Goal: Task Accomplishment & Management: Use online tool/utility

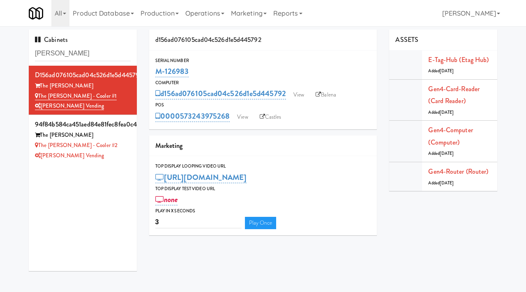
scroll to position [7, 0]
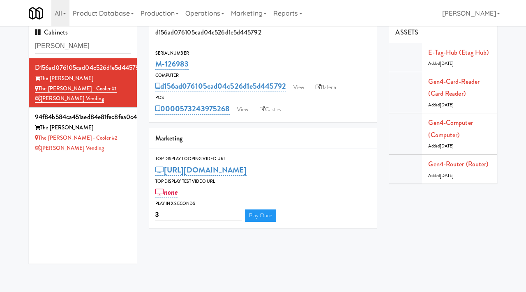
type input "[PERSON_NAME]"
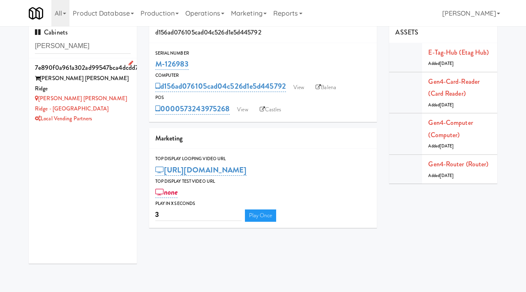
click at [129, 114] on div "Local Vending Partners" at bounding box center [83, 119] width 96 height 10
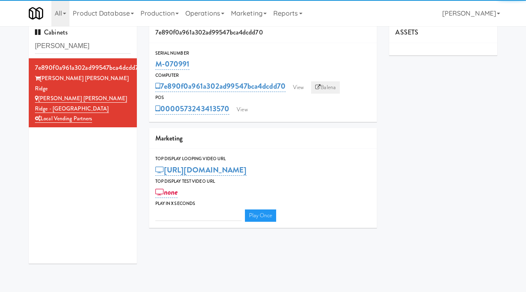
type input "3"
click at [320, 85] on icon at bounding box center [317, 87] width 5 height 5
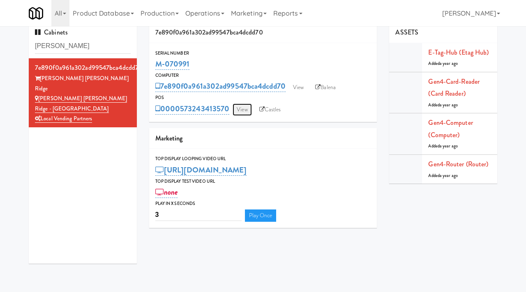
click at [243, 109] on link "View" at bounding box center [241, 109] width 19 height 12
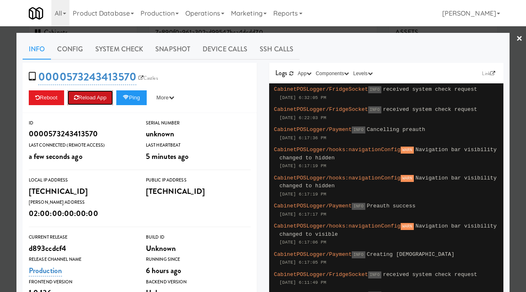
click at [97, 101] on button "Reload App" at bounding box center [90, 97] width 46 height 15
click at [132, 28] on div at bounding box center [263, 146] width 526 height 292
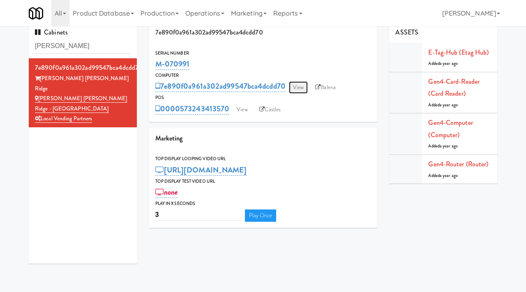
click at [298, 85] on link "View" at bounding box center [298, 87] width 19 height 12
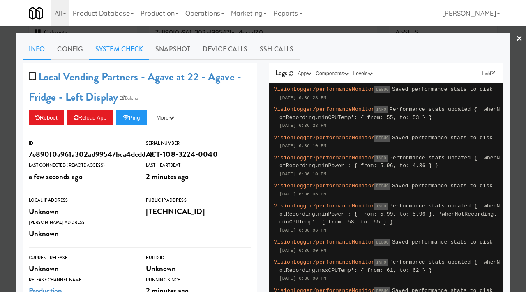
click at [128, 51] on link "System Check" at bounding box center [119, 49] width 60 height 21
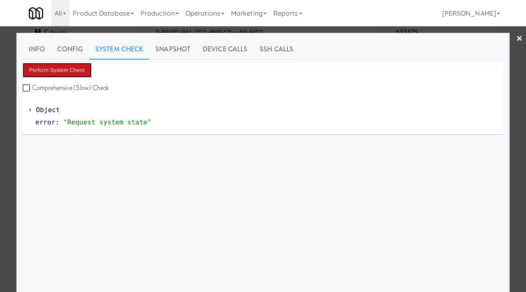
click at [76, 68] on button "Perform System Check" at bounding box center [57, 70] width 69 height 15
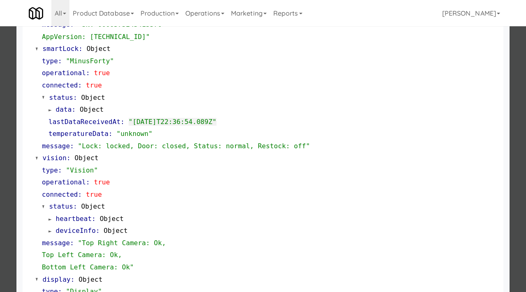
scroll to position [218, 0]
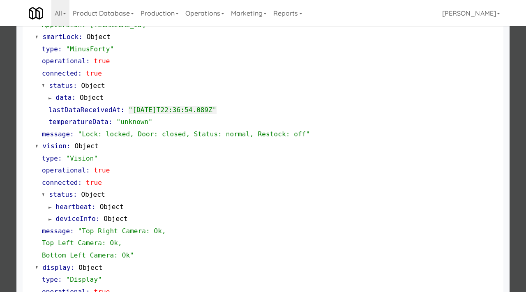
click at [0, 135] on div at bounding box center [263, 146] width 526 height 292
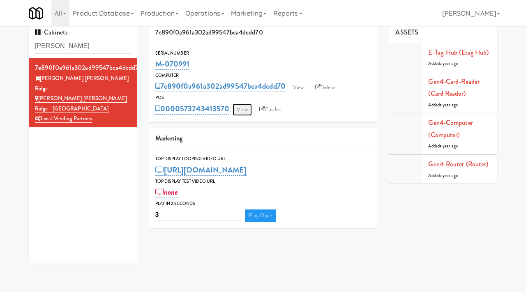
click at [241, 107] on link "View" at bounding box center [241, 109] width 19 height 12
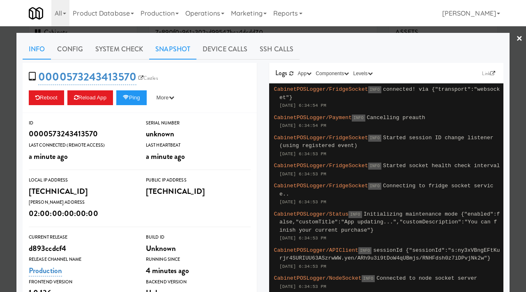
click at [170, 50] on link "Snapshot" at bounding box center [172, 49] width 47 height 21
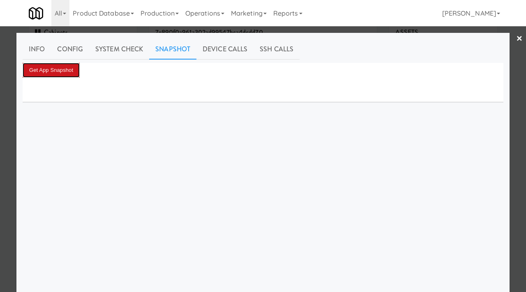
click at [55, 69] on button "Get App Snapshot" at bounding box center [51, 70] width 57 height 15
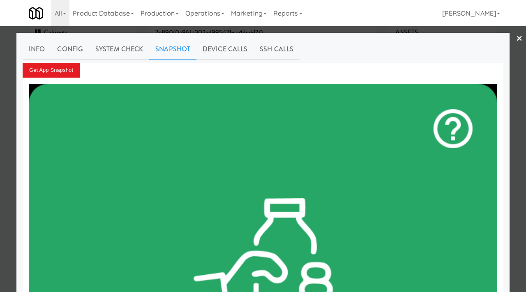
click at [0, 160] on div at bounding box center [263, 146] width 526 height 292
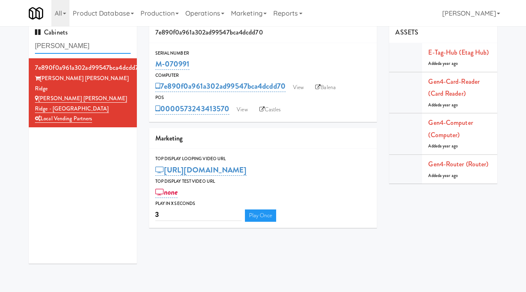
click at [86, 48] on input "[PERSON_NAME]" at bounding box center [83, 46] width 96 height 15
type input "market house"
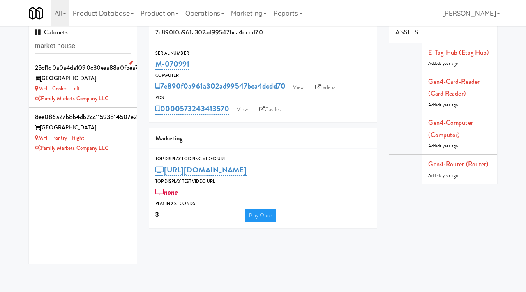
click at [132, 90] on li "25cf1d0a0a4da1090c30eaa88a0fbea7 Market House MH - Cooler - Left Family Markets…" at bounding box center [83, 82] width 108 height 49
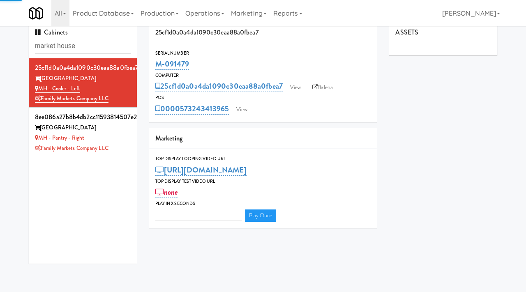
type input "3"
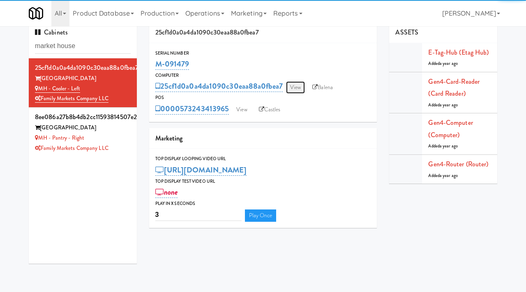
click at [298, 84] on link "View" at bounding box center [295, 87] width 19 height 12
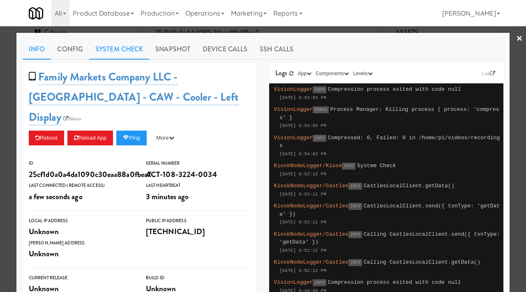
click at [140, 45] on link "System Check" at bounding box center [119, 49] width 60 height 21
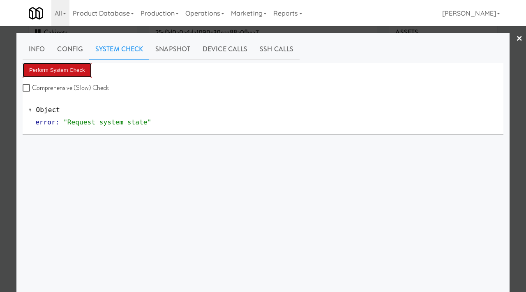
click at [60, 71] on button "Perform System Check" at bounding box center [57, 70] width 69 height 15
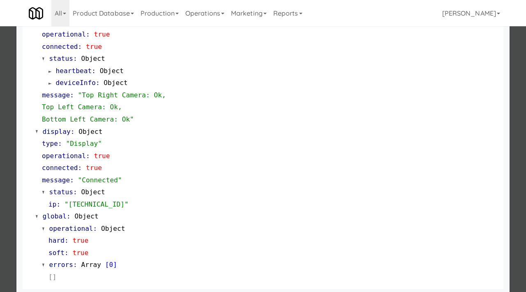
scroll to position [358, 0]
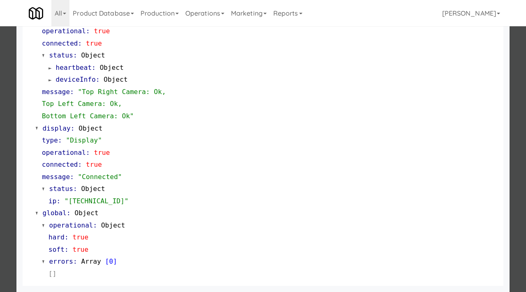
click at [0, 193] on div at bounding box center [263, 146] width 526 height 292
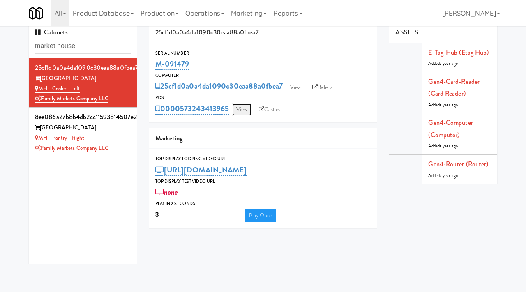
click at [245, 110] on link "View" at bounding box center [241, 109] width 19 height 12
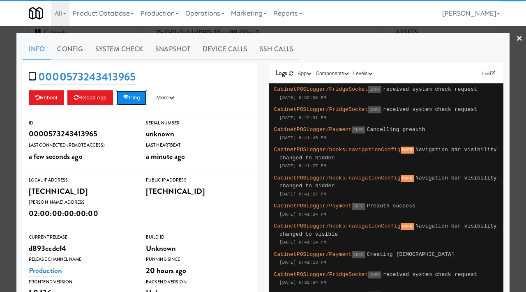
click at [133, 98] on button "Ping" at bounding box center [131, 97] width 30 height 15
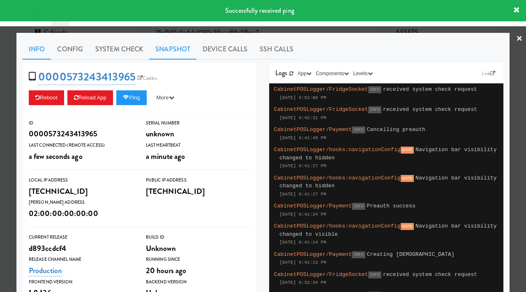
click at [159, 49] on link "Snapshot" at bounding box center [172, 49] width 47 height 21
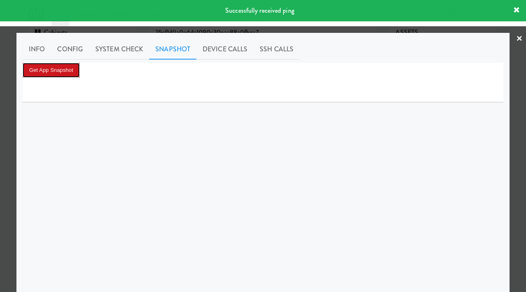
click at [59, 71] on button "Get App Snapshot" at bounding box center [51, 70] width 57 height 15
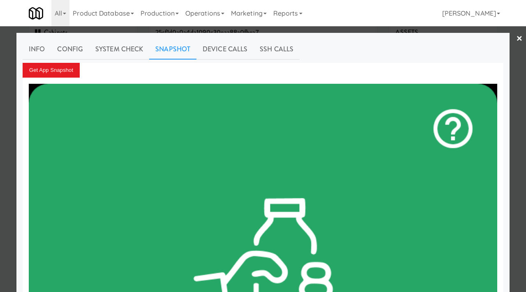
click at [0, 154] on div at bounding box center [263, 146] width 526 height 292
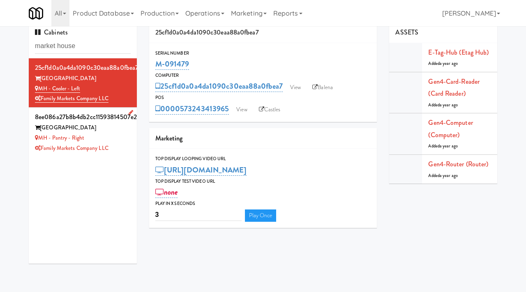
click at [129, 142] on div "MH - Pantry - Right" at bounding box center [83, 138] width 96 height 10
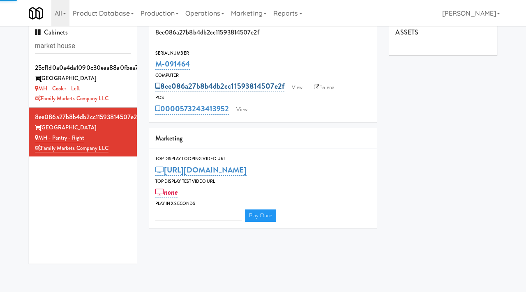
type input "3"
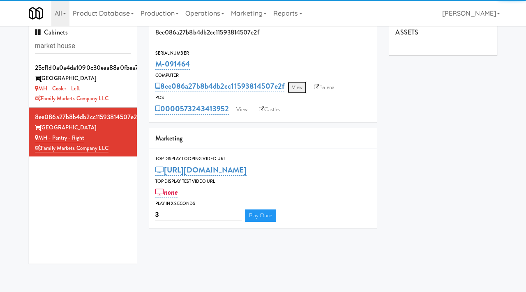
click at [300, 82] on link "View" at bounding box center [296, 87] width 19 height 12
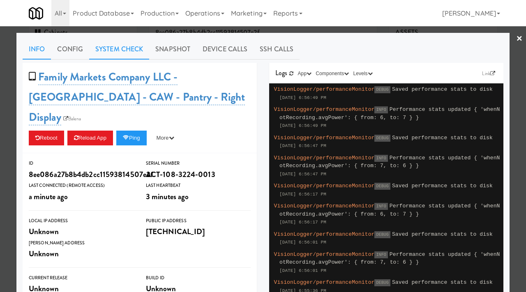
click at [127, 53] on link "System Check" at bounding box center [119, 49] width 60 height 21
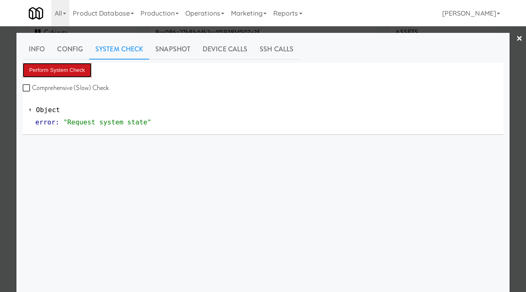
click at [70, 75] on button "Perform System Check" at bounding box center [57, 70] width 69 height 15
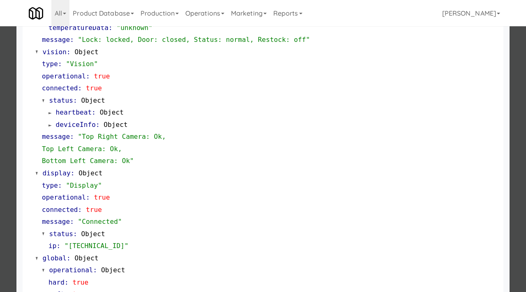
scroll to position [346, 0]
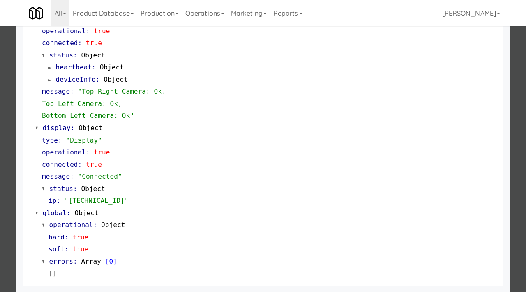
click at [0, 134] on div at bounding box center [263, 146] width 526 height 292
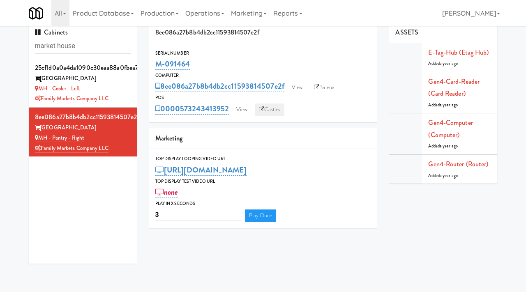
click at [269, 108] on link "Castles" at bounding box center [270, 109] width 30 height 12
click at [124, 90] on div "MH - Cooler - Left" at bounding box center [83, 89] width 96 height 10
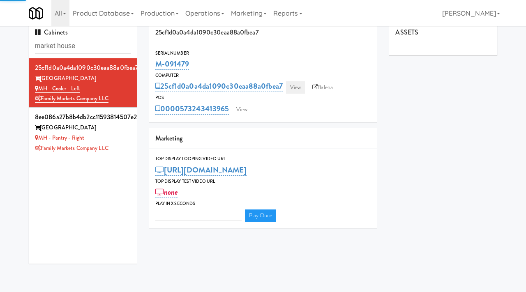
type input "3"
click at [296, 87] on link "View" at bounding box center [295, 87] width 19 height 12
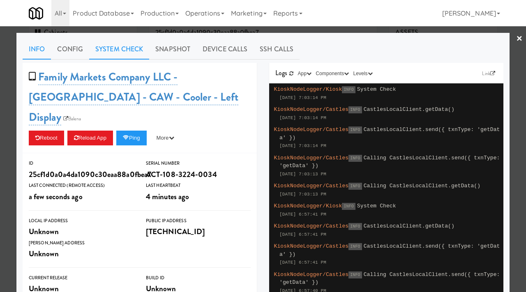
click at [138, 51] on link "System Check" at bounding box center [119, 49] width 60 height 21
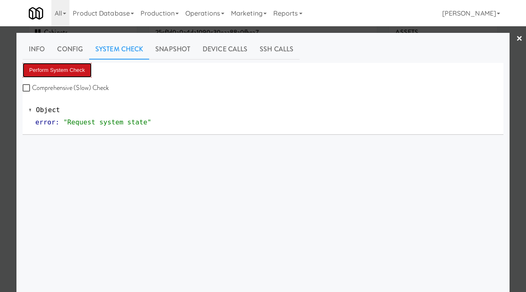
click at [54, 65] on button "Perform System Check" at bounding box center [57, 70] width 69 height 15
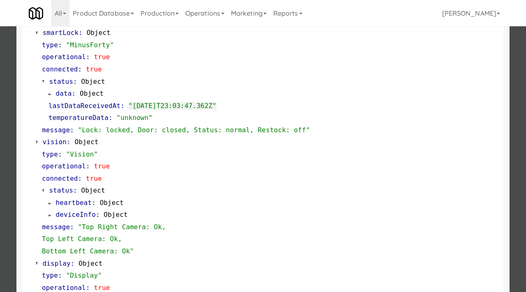
scroll to position [224, 0]
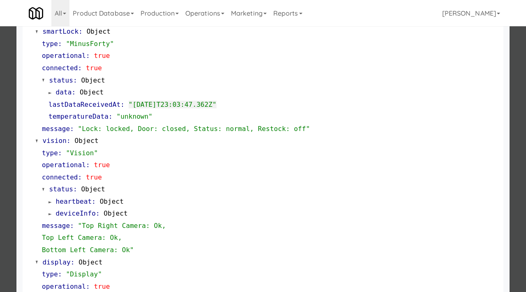
click at [0, 128] on div at bounding box center [263, 146] width 526 height 292
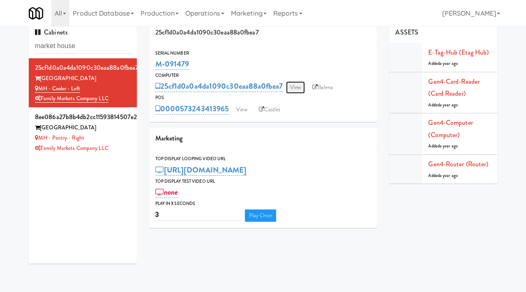
click at [298, 88] on link "View" at bounding box center [295, 87] width 19 height 12
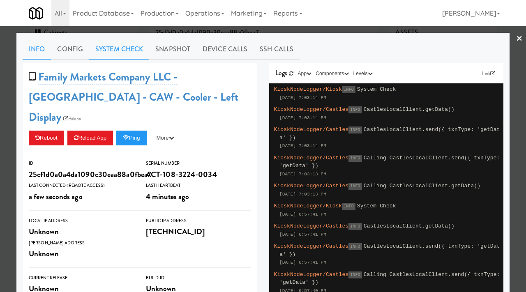
click at [128, 43] on link "System Check" at bounding box center [119, 49] width 60 height 21
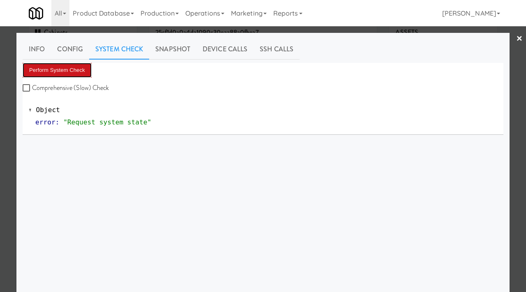
click at [65, 65] on button "Perform System Check" at bounding box center [57, 70] width 69 height 15
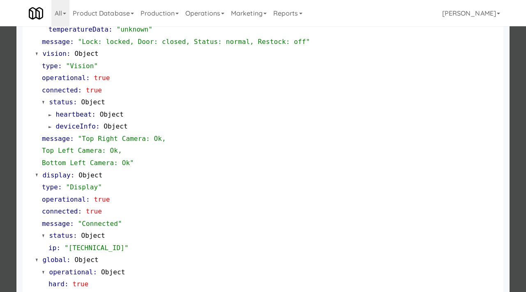
scroll to position [358, 0]
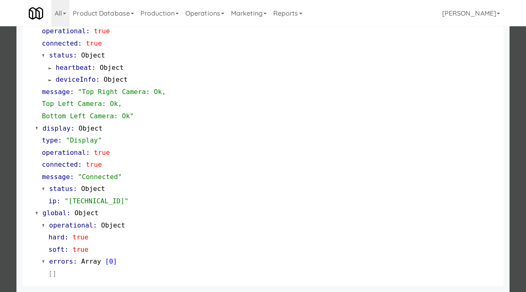
click at [0, 146] on div at bounding box center [263, 146] width 526 height 292
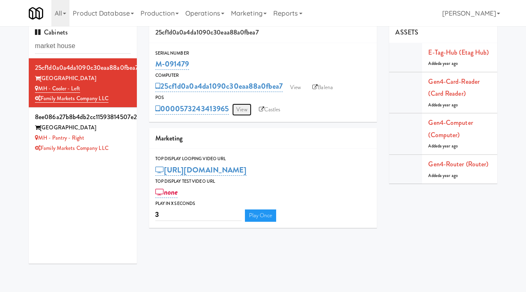
click at [243, 112] on link "View" at bounding box center [241, 109] width 19 height 12
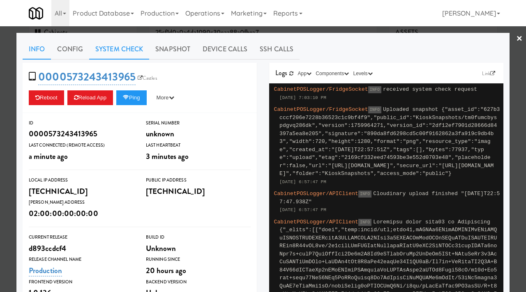
click at [125, 48] on link "System Check" at bounding box center [119, 49] width 60 height 21
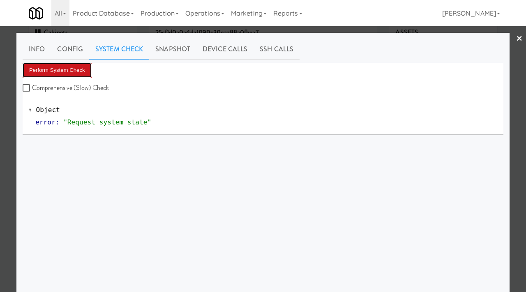
click at [66, 66] on button "Perform System Check" at bounding box center [57, 70] width 69 height 15
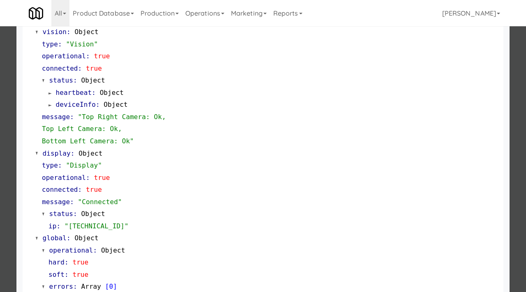
scroll to position [358, 0]
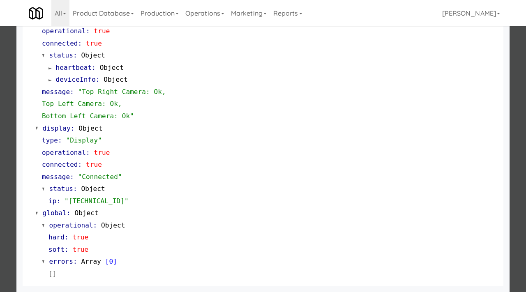
click at [0, 156] on div at bounding box center [263, 146] width 526 height 292
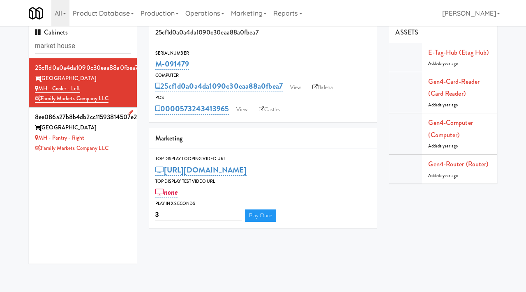
click at [114, 136] on div "MH - Pantry - Right" at bounding box center [83, 138] width 96 height 10
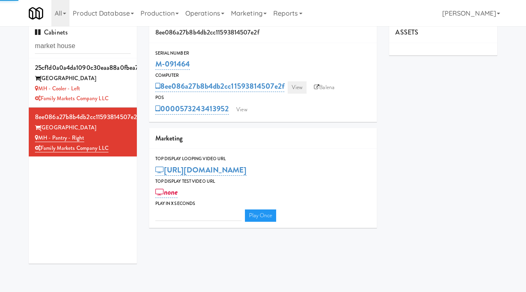
type input "3"
click at [299, 87] on link "View" at bounding box center [296, 87] width 19 height 12
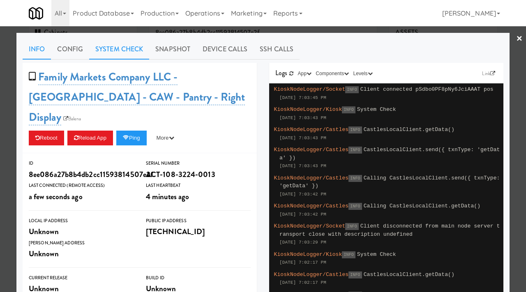
click at [127, 47] on link "System Check" at bounding box center [119, 49] width 60 height 21
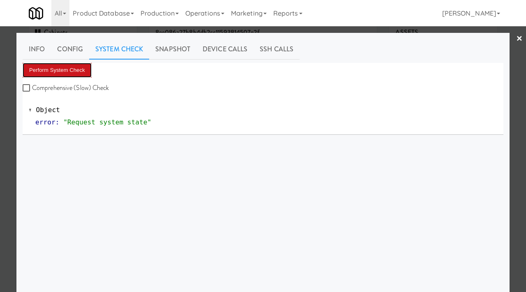
click at [69, 64] on button "Perform System Check" at bounding box center [57, 70] width 69 height 15
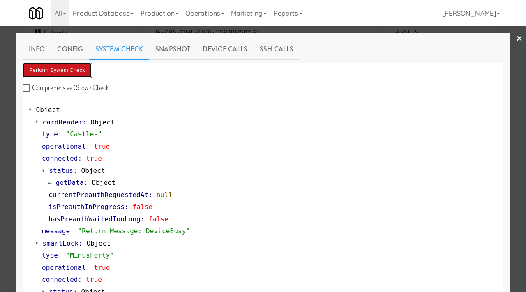
click at [78, 69] on button "Perform System Check" at bounding box center [57, 70] width 69 height 15
click at [64, 67] on button "Perform System Check" at bounding box center [57, 70] width 69 height 15
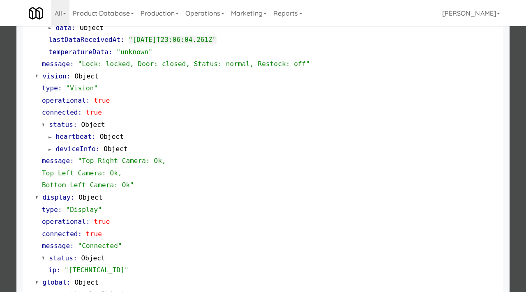
scroll to position [346, 0]
